Goal: Transaction & Acquisition: Book appointment/travel/reservation

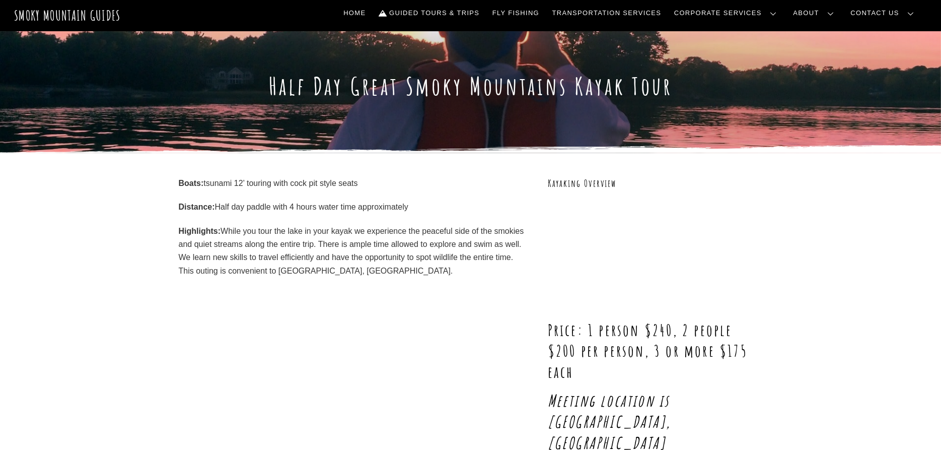
scroll to position [103, 0]
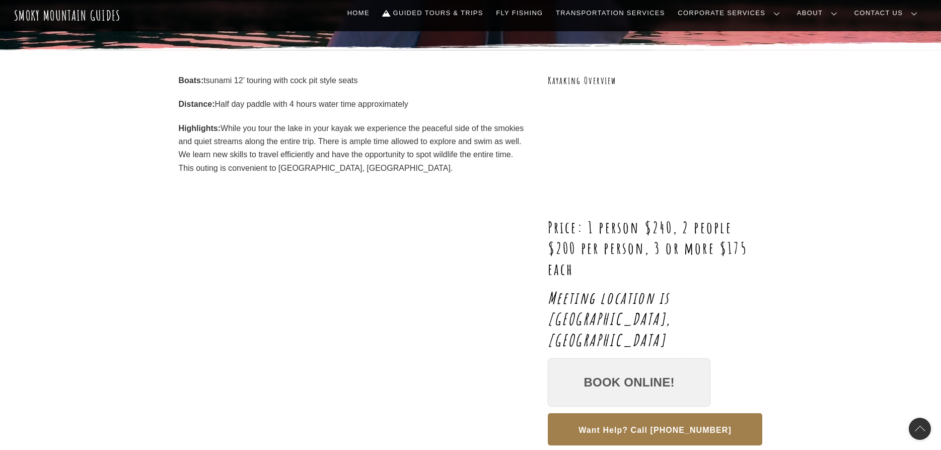
click at [657, 358] on link "Book Online!" at bounding box center [629, 382] width 163 height 48
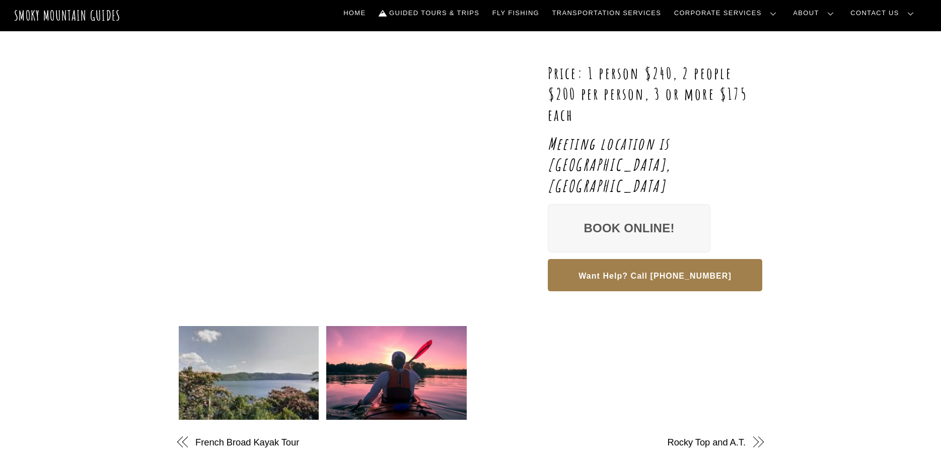
scroll to position [0, 0]
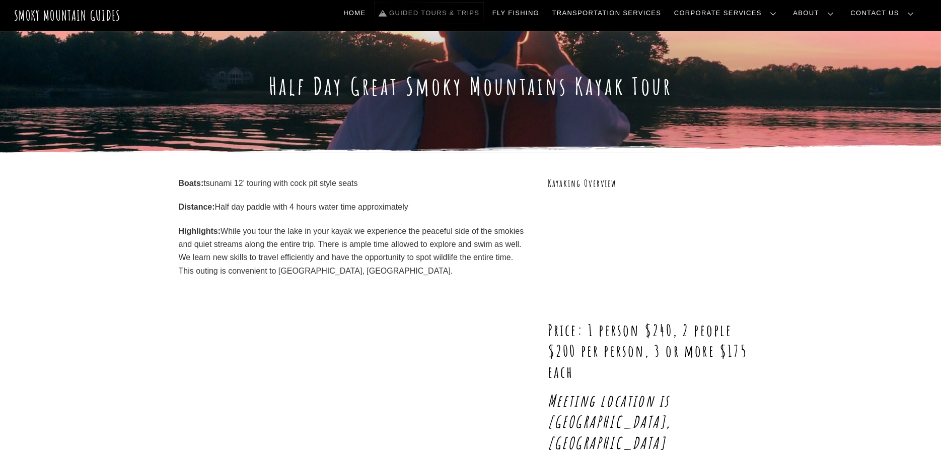
click at [474, 16] on link "Guided Tours & Trips" at bounding box center [429, 13] width 109 height 21
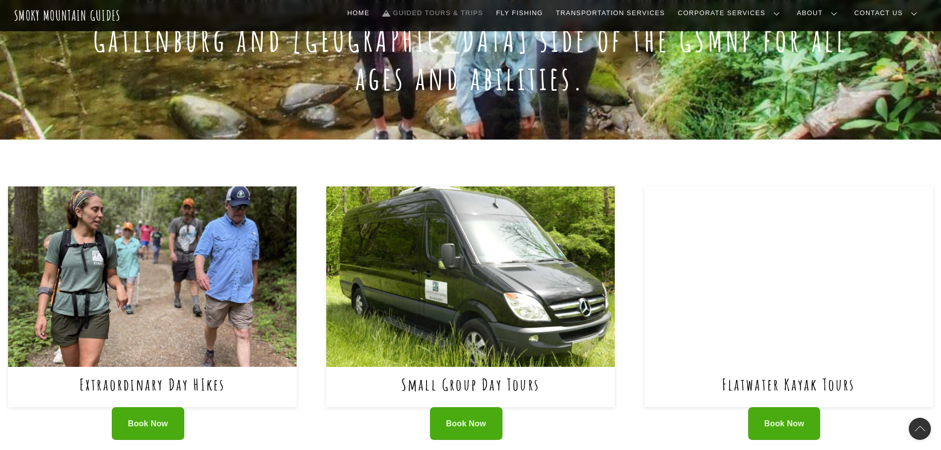
scroll to position [360, 0]
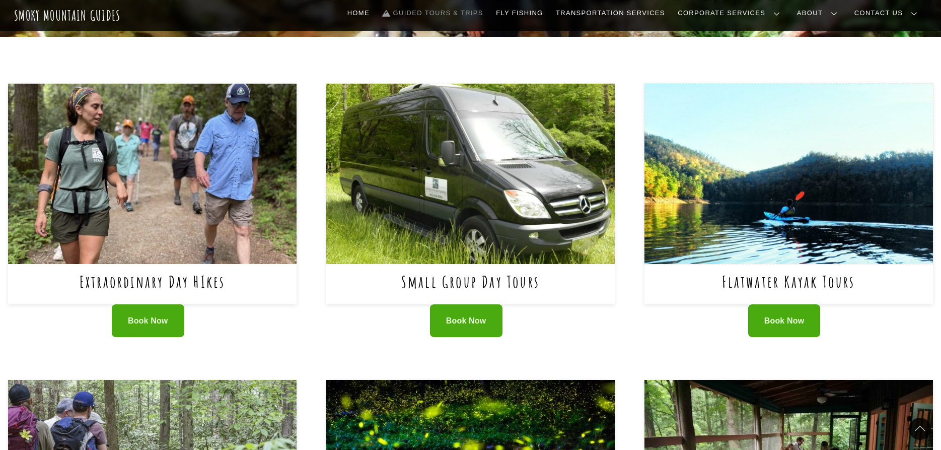
click at [844, 167] on img at bounding box center [789, 174] width 289 height 180
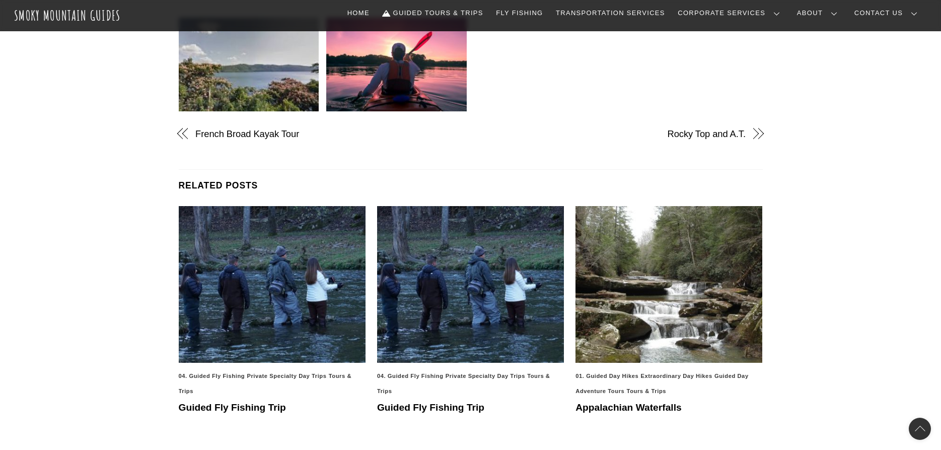
scroll to position [668, 0]
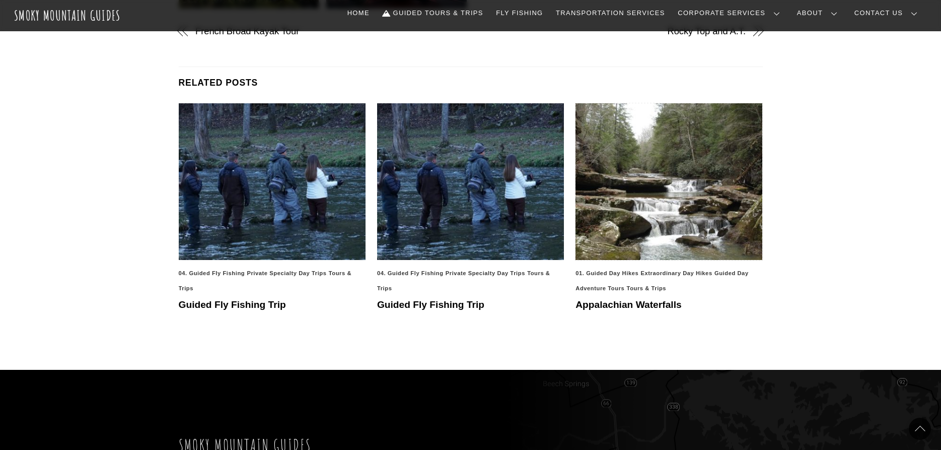
click at [736, 132] on img at bounding box center [669, 181] width 187 height 157
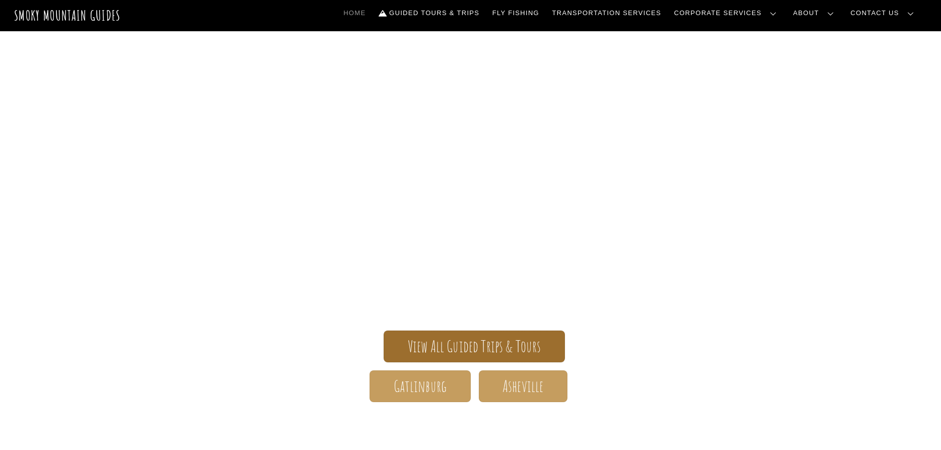
click at [517, 352] on span "View All Guided Trips & Tours" at bounding box center [474, 346] width 133 height 11
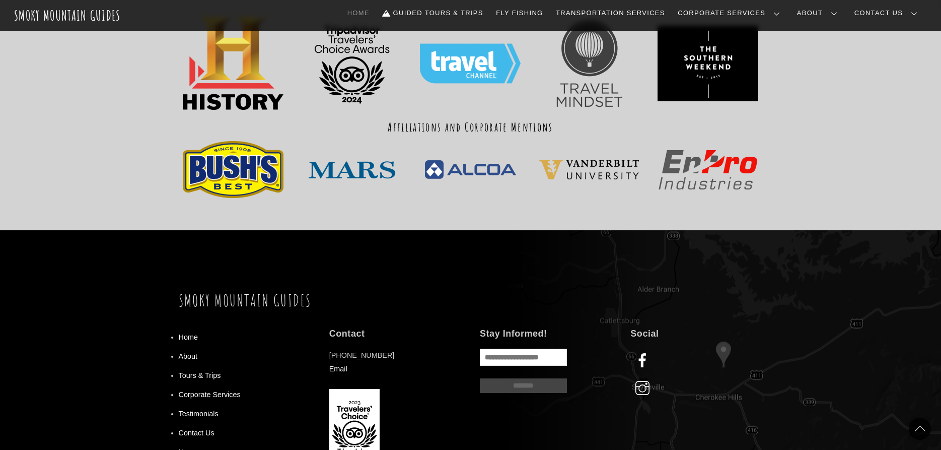
scroll to position [1264, 0]
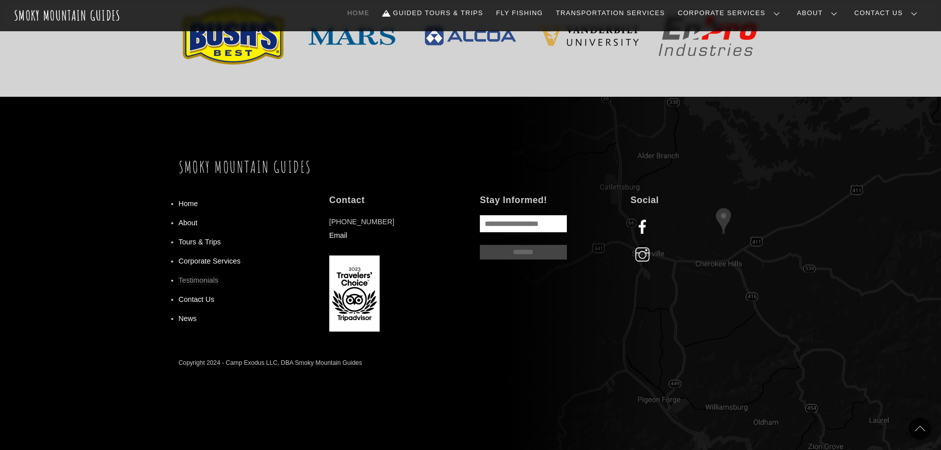
click at [200, 279] on link "Testimonials" at bounding box center [199, 280] width 40 height 8
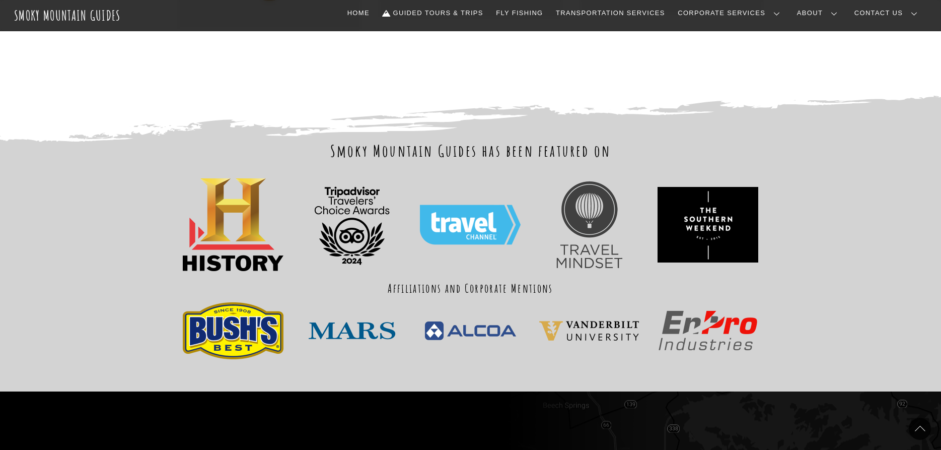
scroll to position [1130, 0]
